Goal: Unclear

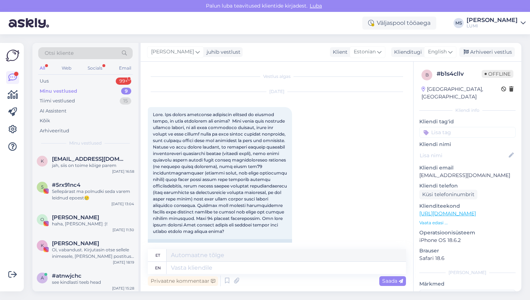
scroll to position [1068, 0]
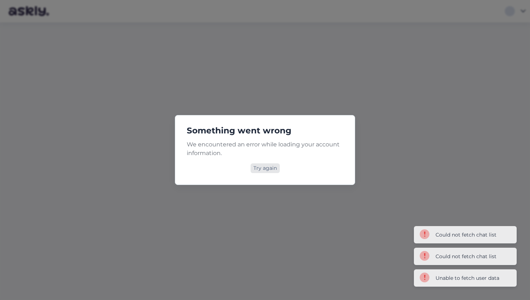
click at [272, 168] on div "Try again" at bounding box center [265, 168] width 29 height 10
click at [274, 167] on div "Try again" at bounding box center [265, 168] width 29 height 10
click at [276, 169] on div "Try again" at bounding box center [265, 168] width 29 height 10
